Goal: Task Accomplishment & Management: Manage account settings

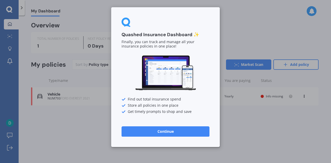
click at [167, 133] on button "Continue" at bounding box center [165, 131] width 88 height 10
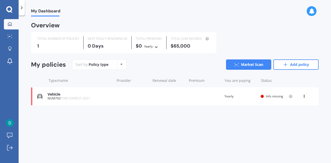
click at [167, 133] on div "My Dashboard Overview TOTAL NUMBER OF POLICIES 1 NEXT POLICY RENEWING [DATE] TO…" at bounding box center [175, 91] width 312 height 148
click at [271, 97] on span "Info missing" at bounding box center [274, 96] width 17 height 4
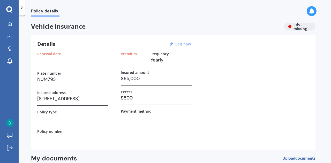
click at [185, 44] on u "Edit now" at bounding box center [183, 44] width 16 height 5
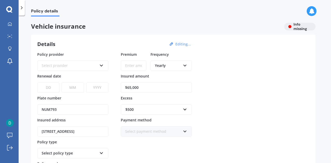
click at [102, 65] on icon at bounding box center [101, 65] width 4 height 4
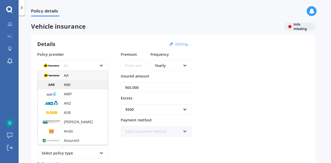
click at [67, 86] on span "AMI" at bounding box center [67, 84] width 7 height 5
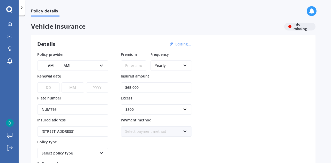
click at [140, 65] on input "Premium" at bounding box center [134, 65] width 26 height 10
click at [186, 65] on icon at bounding box center [185, 65] width 4 height 4
click at [163, 105] on span "Monthly" at bounding box center [162, 103] width 14 height 5
click at [140, 65] on input "Premium" at bounding box center [134, 65] width 26 height 10
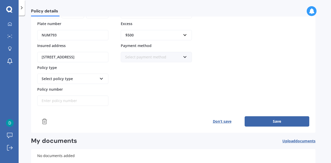
scroll to position [72, 0]
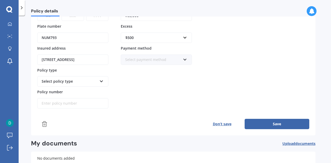
click at [186, 57] on icon at bounding box center [185, 59] width 4 height 4
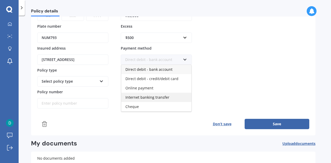
click at [152, 95] on span "Internet banking transfer" at bounding box center [147, 97] width 44 height 5
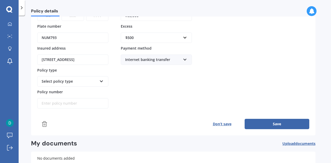
click at [184, 60] on icon at bounding box center [185, 59] width 4 height 4
click at [228, 59] on div "Policy provider AMI AA AMI AMP ANZ ASB [PERSON_NAME] Ando Assurant Autosure BNZ…" at bounding box center [173, 44] width 272 height 129
click at [101, 79] on icon at bounding box center [101, 81] width 4 height 4
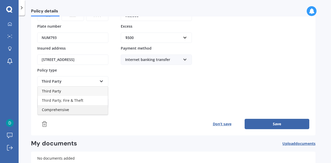
click at [57, 108] on span "Comprehensive" at bounding box center [55, 109] width 27 height 5
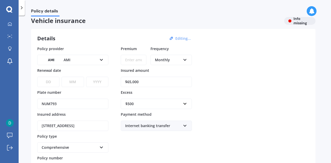
scroll to position [0, 0]
